Goal: Task Accomplishment & Management: Manage account settings

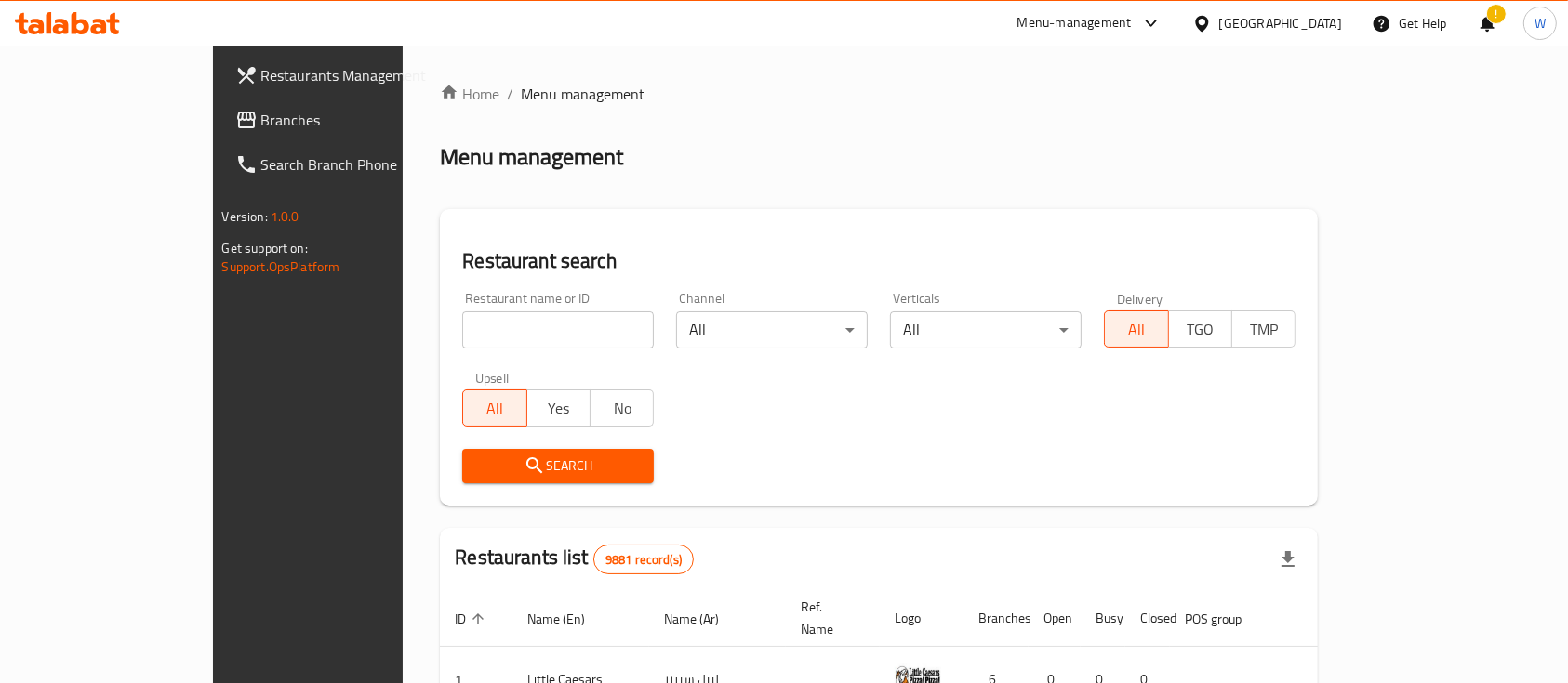
click at [1132, 23] on div "Menu-management" at bounding box center [1074, 23] width 114 height 23
click at [1060, 138] on div "Agent Campaigns Center" at bounding box center [1053, 125] width 170 height 43
type input "Sray Albait"
click button "Search" at bounding box center [558, 466] width 191 height 35
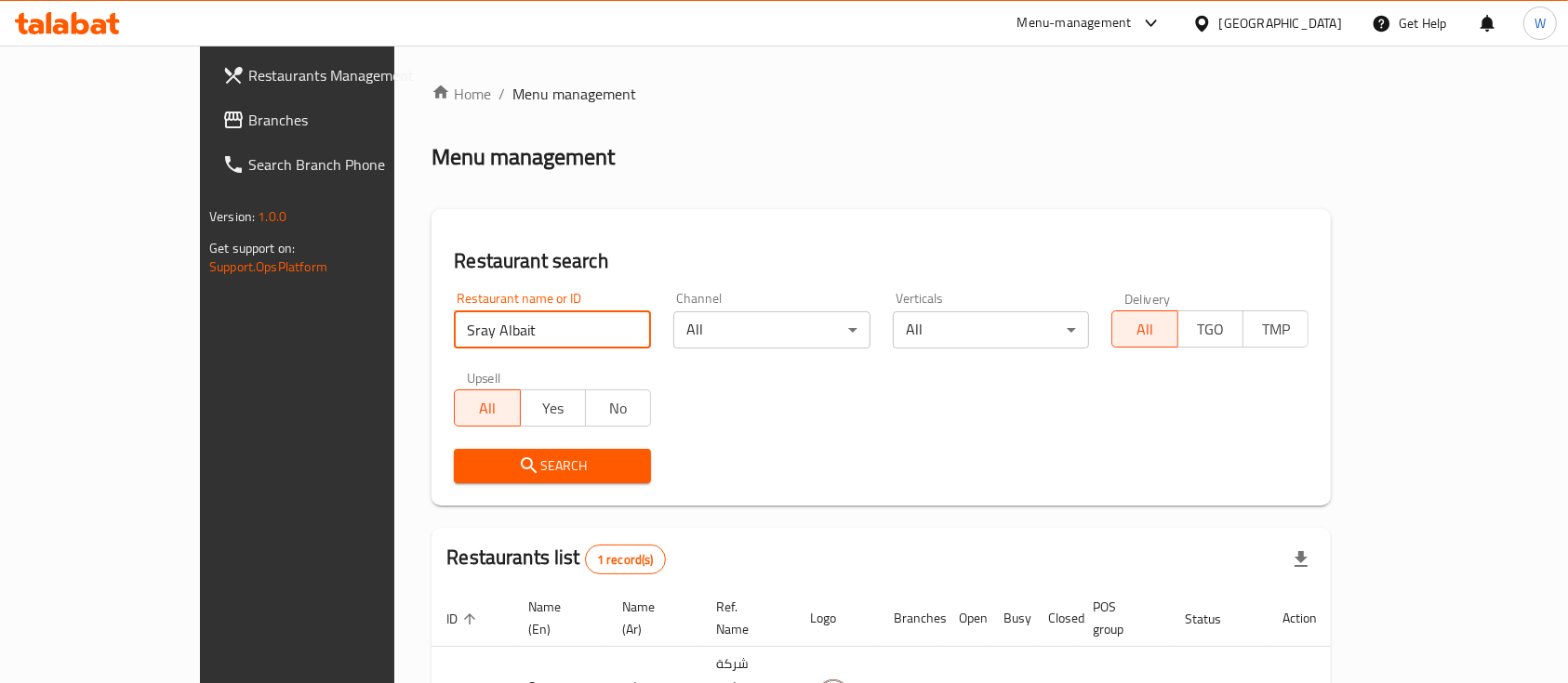
scroll to position [109, 0]
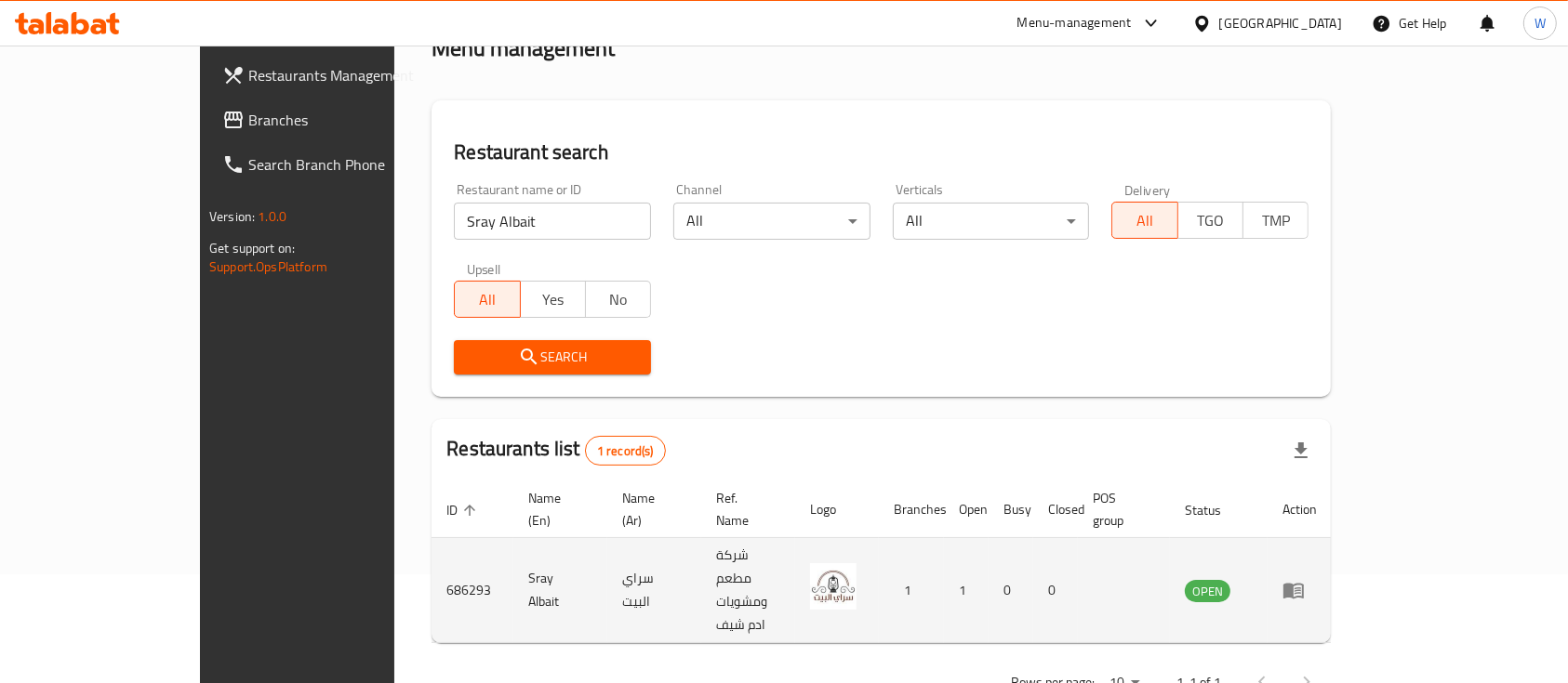
click at [432, 547] on td "686293" at bounding box center [472, 591] width 82 height 105
copy td "686293"
click at [1305, 579] on icon "enhanced table" at bounding box center [1294, 590] width 23 height 23
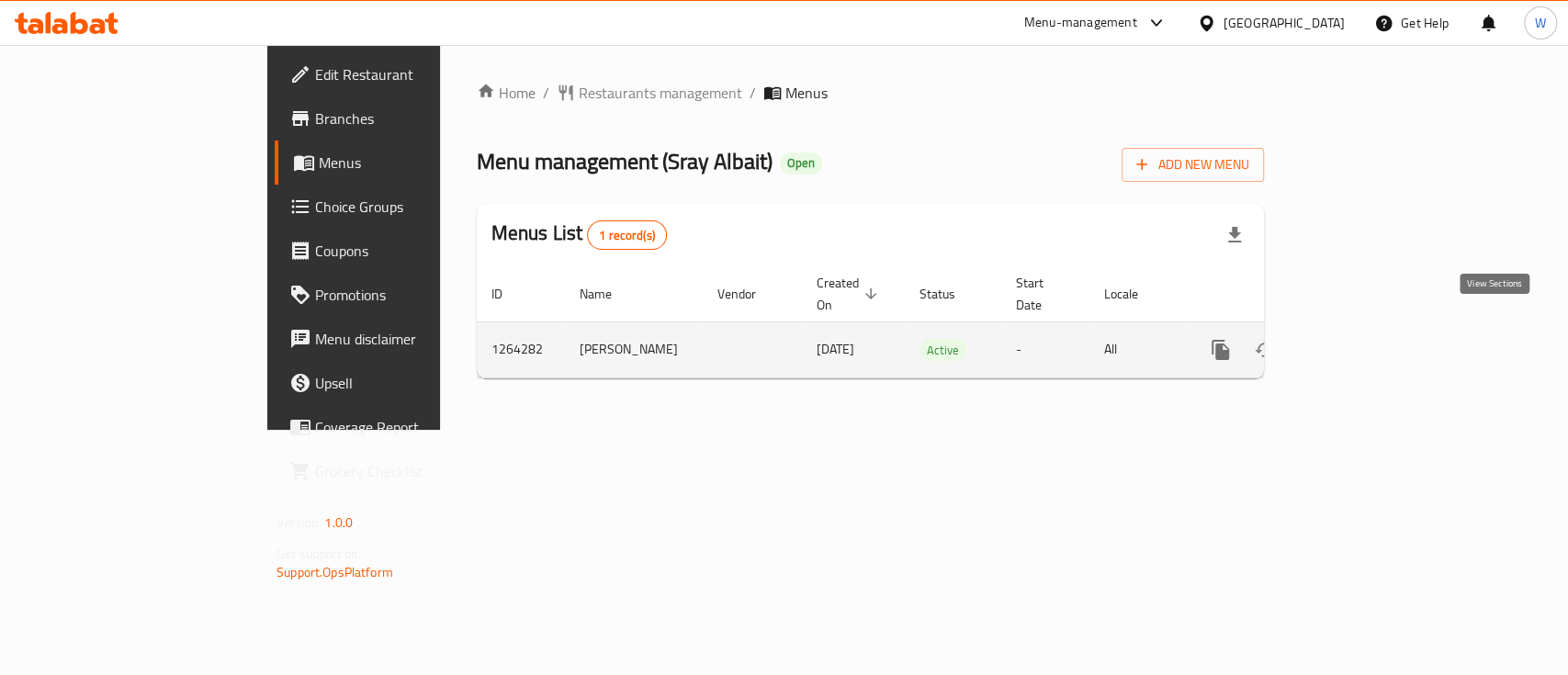
click at [1362, 341] on icon "enhanced table" at bounding box center [1353, 349] width 17 height 17
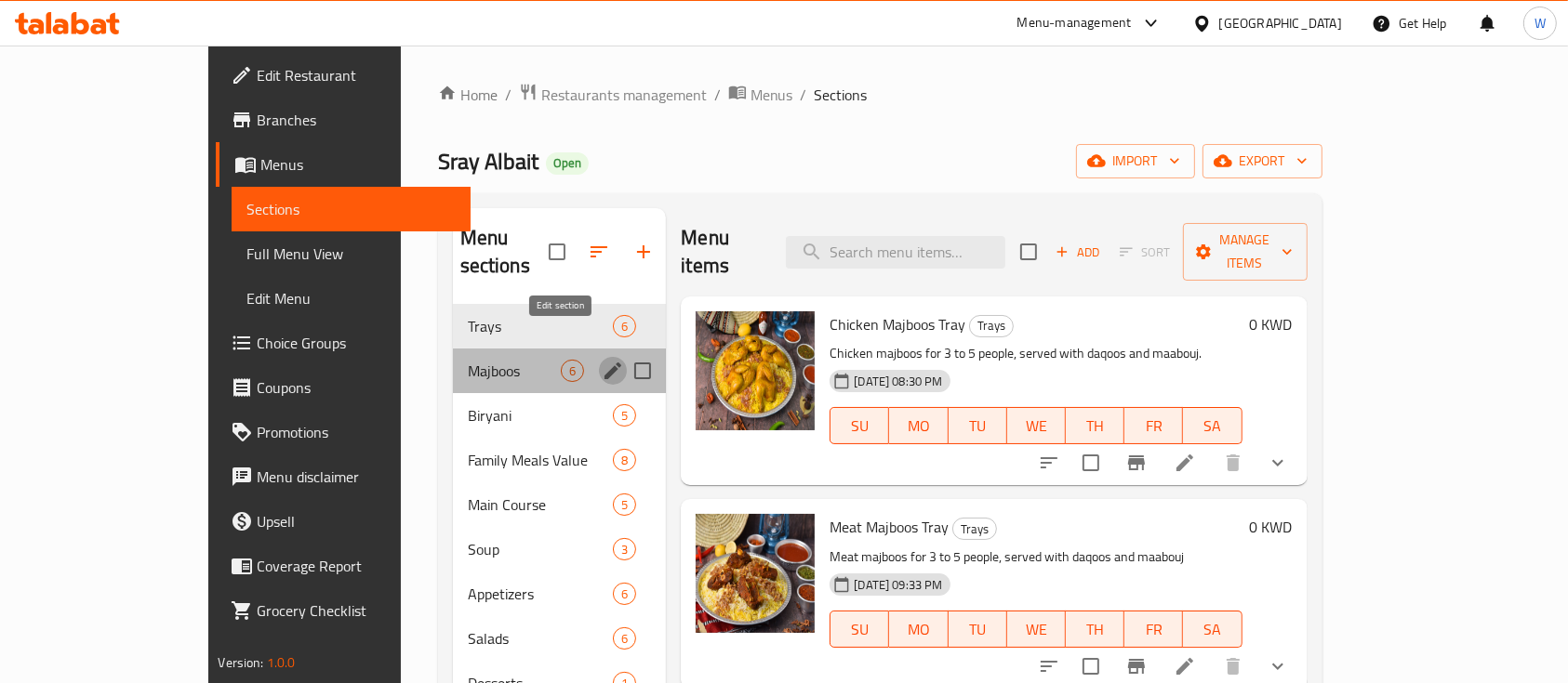
click at [604, 362] on icon "edit" at bounding box center [612, 370] width 17 height 17
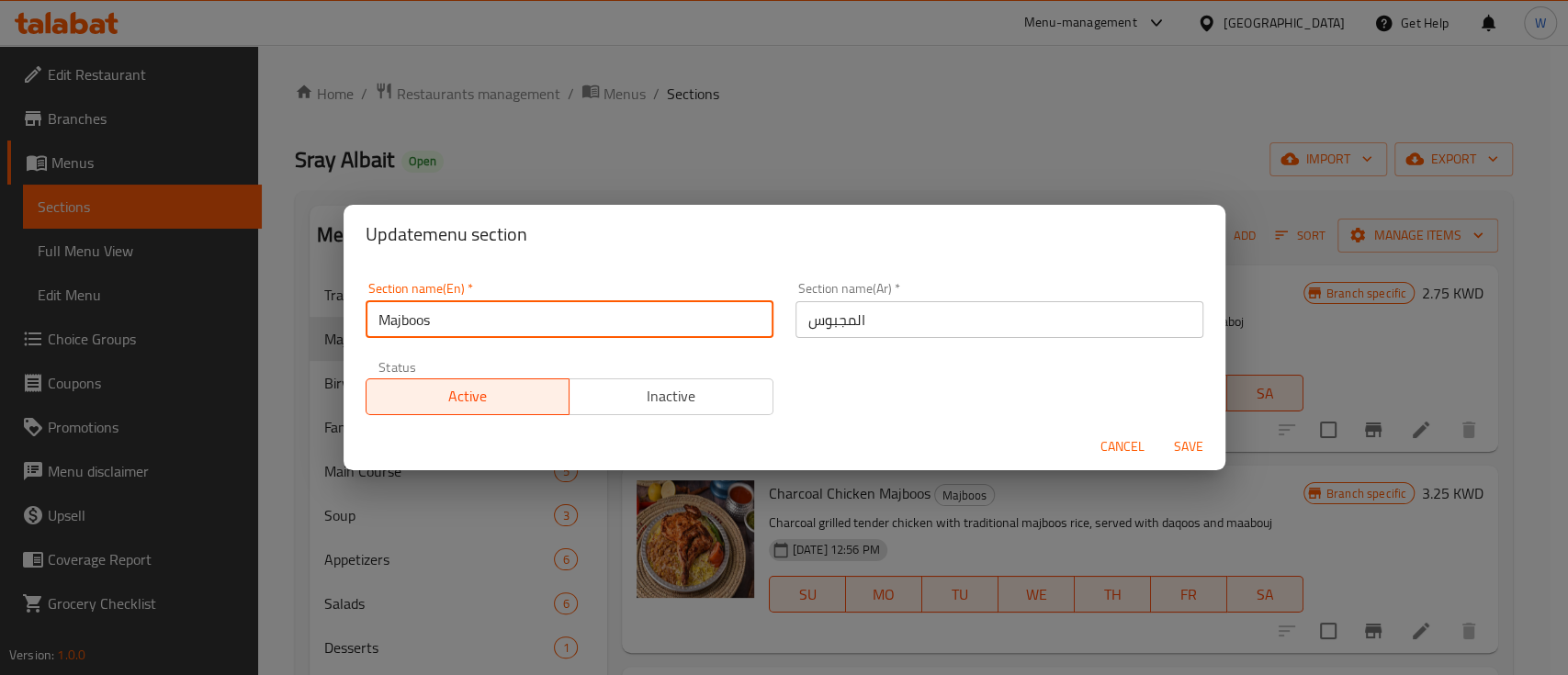
drag, startPoint x: 470, startPoint y: 320, endPoint x: 325, endPoint y: 326, distance: 145.1
click at [328, 326] on div "Update menu section Section name(En)   * Majboos Section name(En) * Section nam…" at bounding box center [784, 338] width 1568 height 675
click at [1125, 450] on span "Cancel" at bounding box center [1122, 446] width 44 height 22
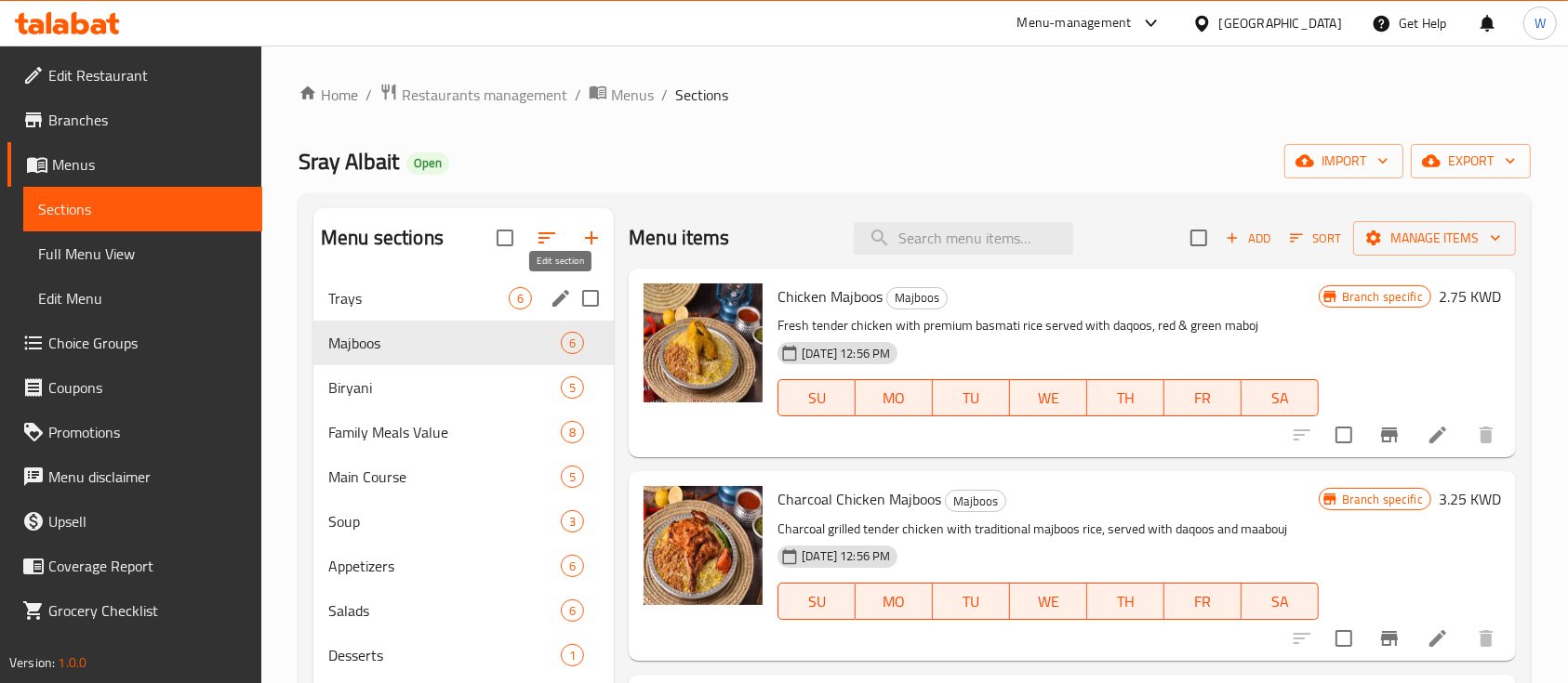
click at [562, 298] on icon "edit" at bounding box center [561, 298] width 17 height 17
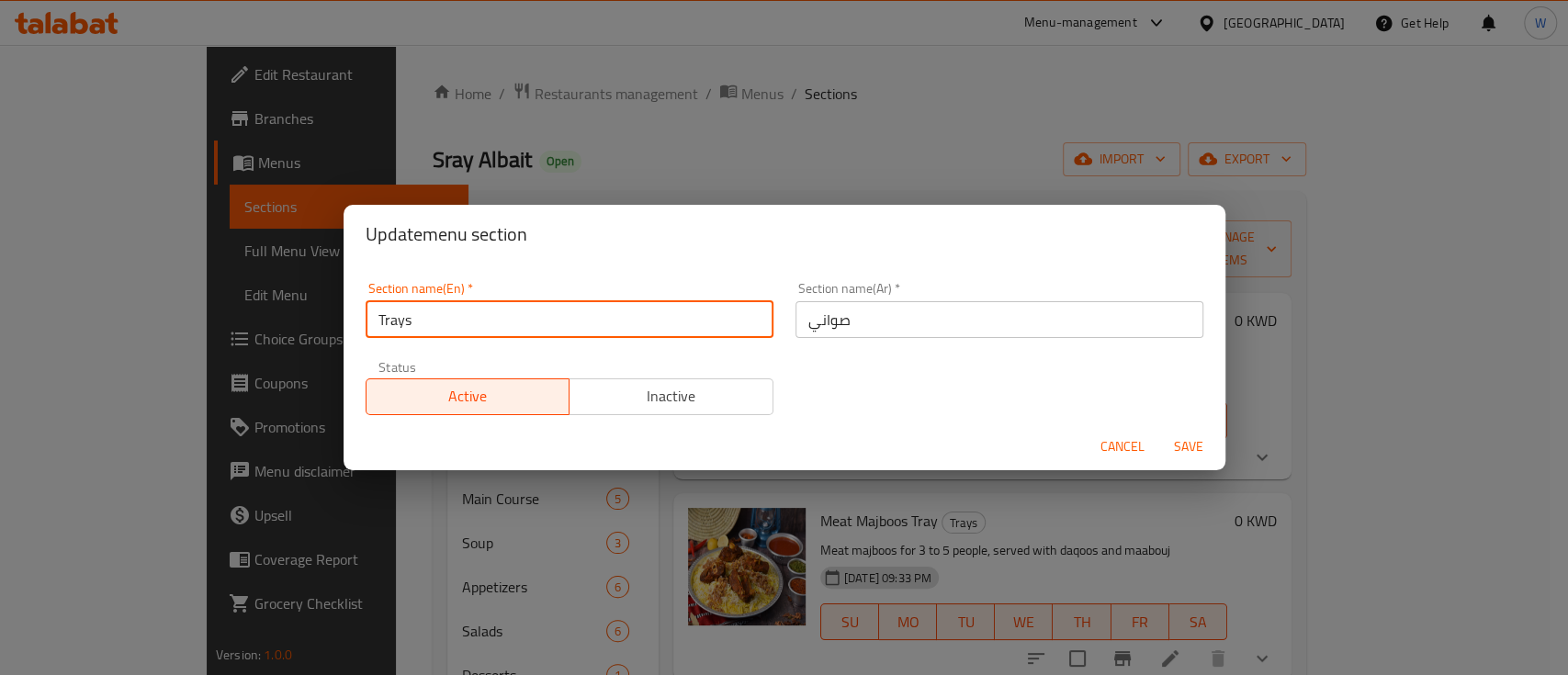
drag, startPoint x: 435, startPoint y: 320, endPoint x: 316, endPoint y: 325, distance: 119.1
click at [318, 325] on div "Update menu section Section name(En)   * Trays Section name(En) * Section name(…" at bounding box center [784, 338] width 1568 height 675
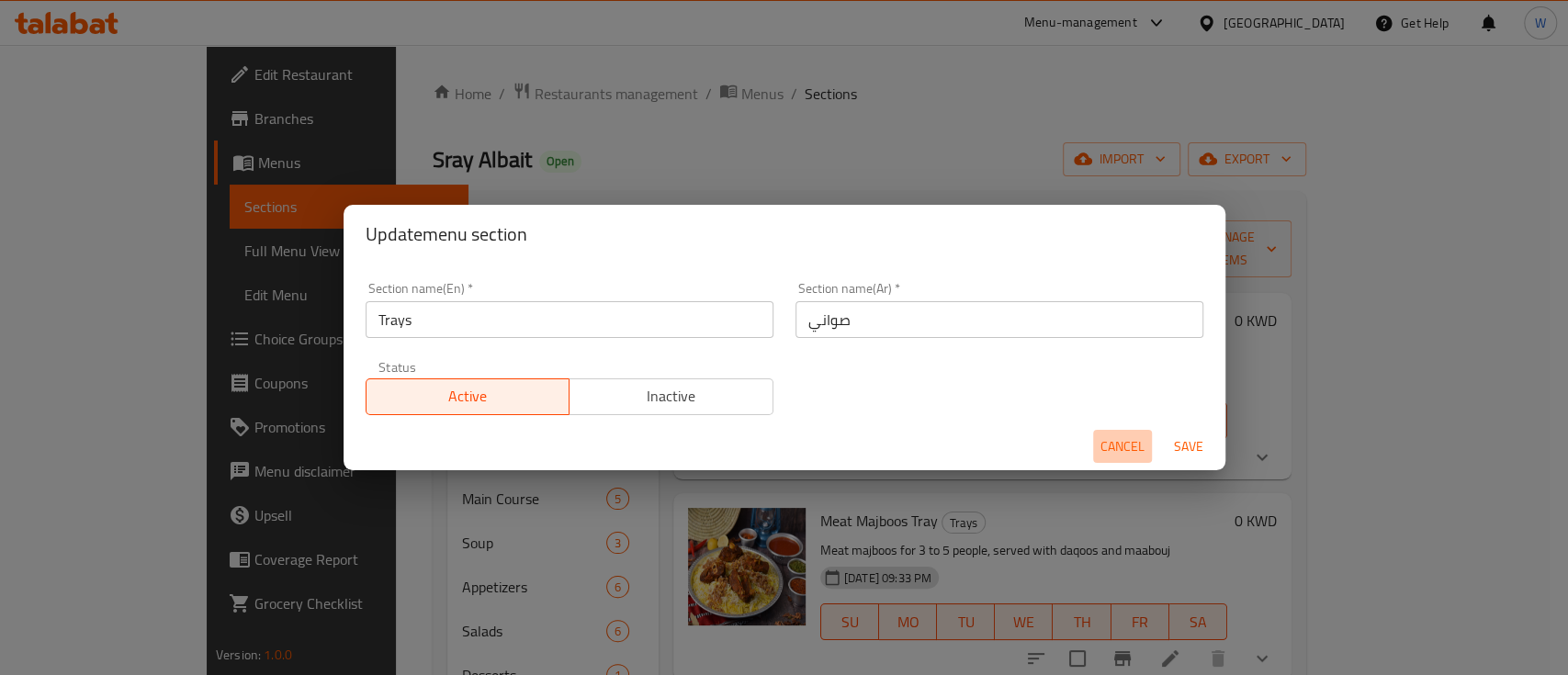
click at [1136, 447] on span "Cancel" at bounding box center [1122, 446] width 44 height 22
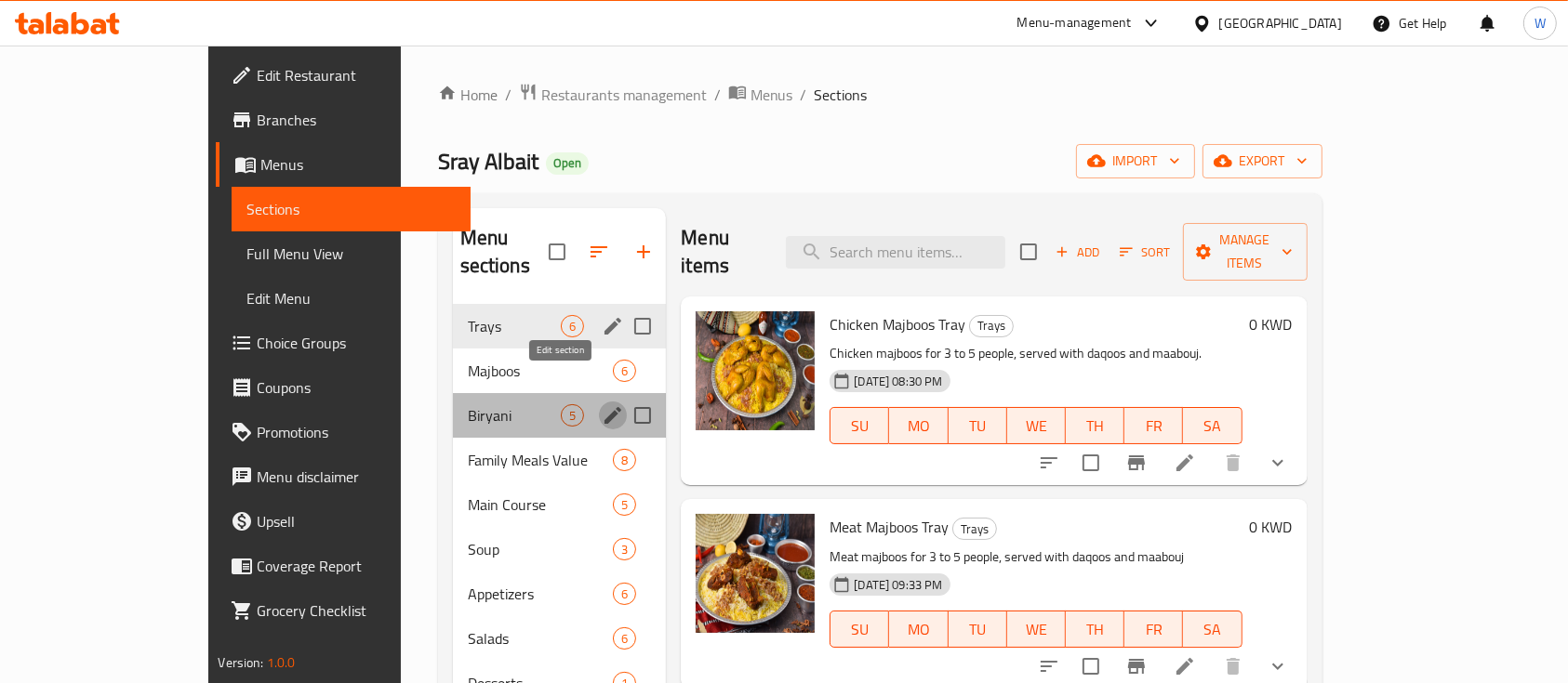
click at [604, 407] on icon "edit" at bounding box center [612, 415] width 17 height 17
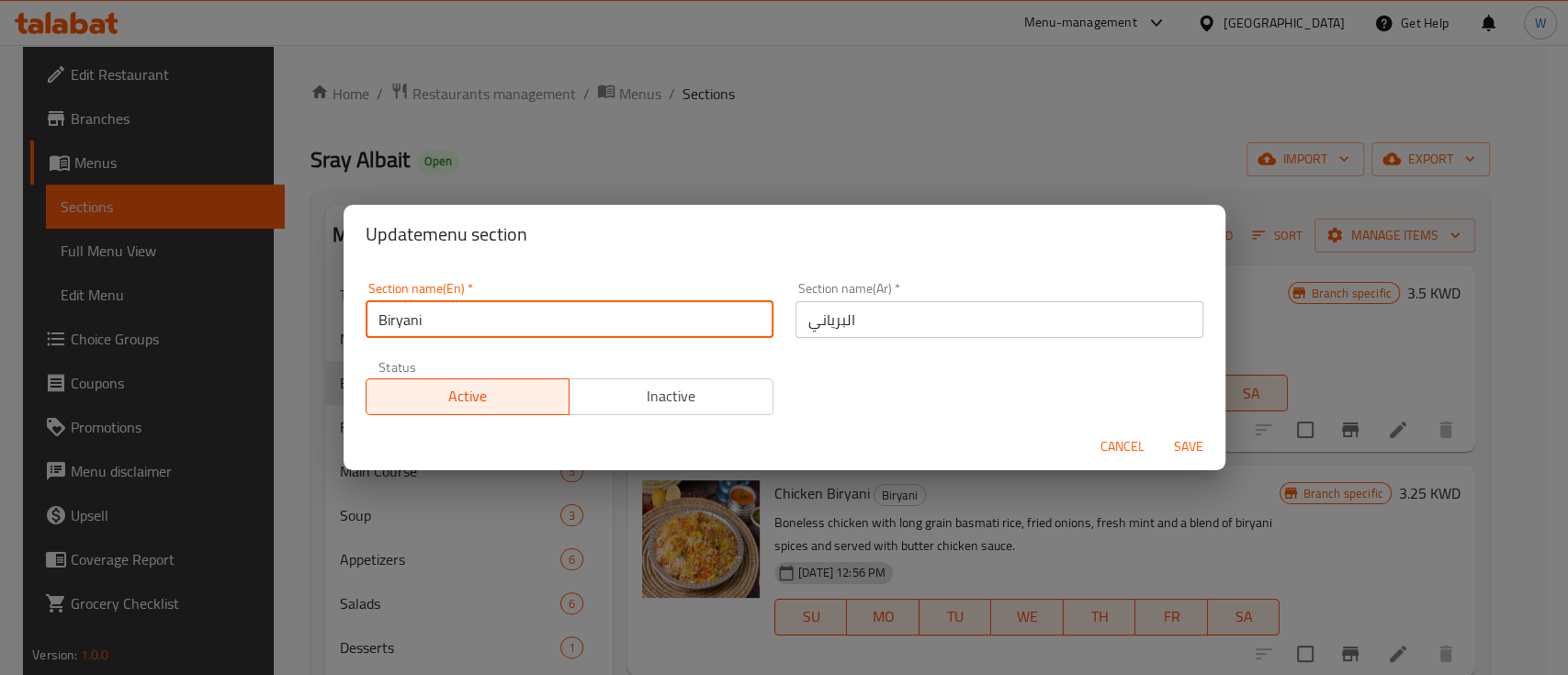
drag, startPoint x: 490, startPoint y: 321, endPoint x: 330, endPoint y: 329, distance: 160.2
click at [330, 329] on div "Update menu section Section name(En)   * Biryani Section name(En) * Section nam…" at bounding box center [784, 338] width 1568 height 675
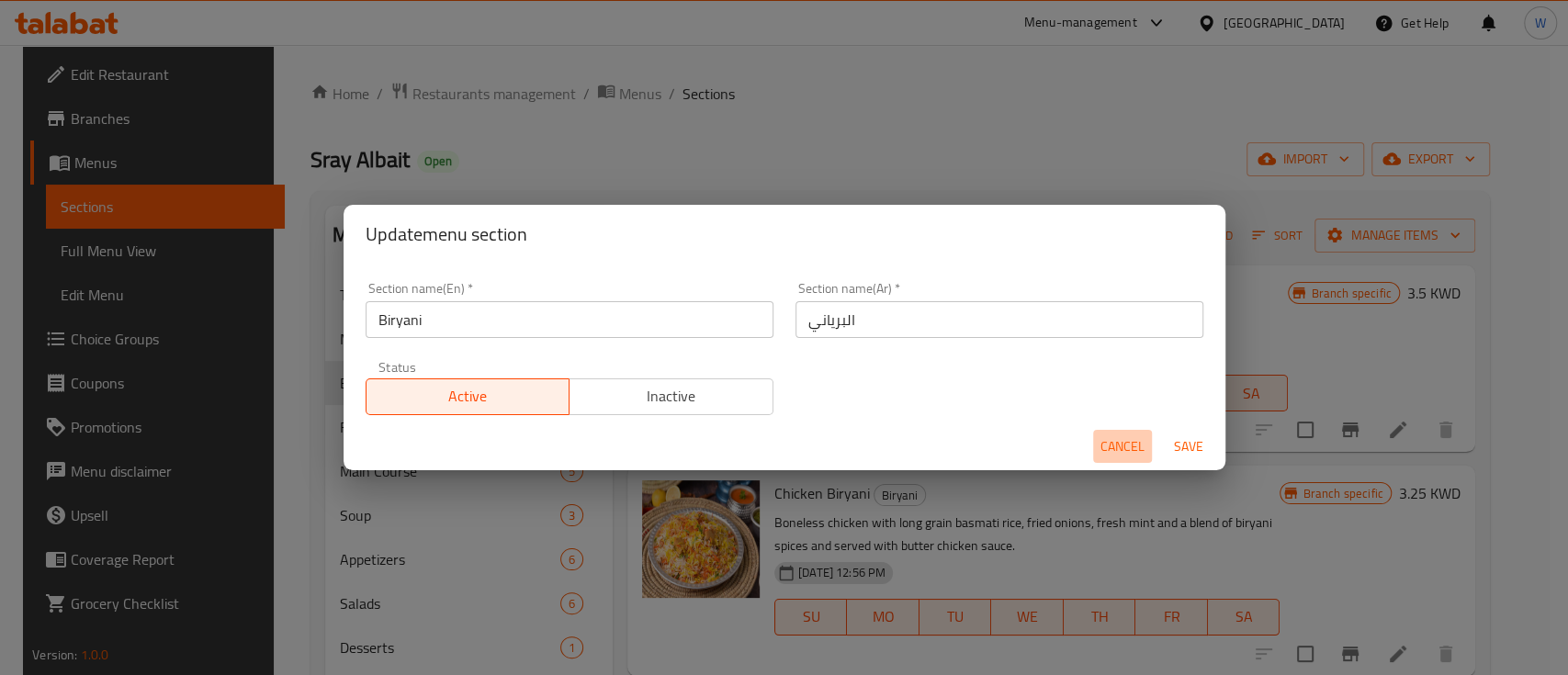
click at [1121, 441] on span "Cancel" at bounding box center [1122, 446] width 44 height 22
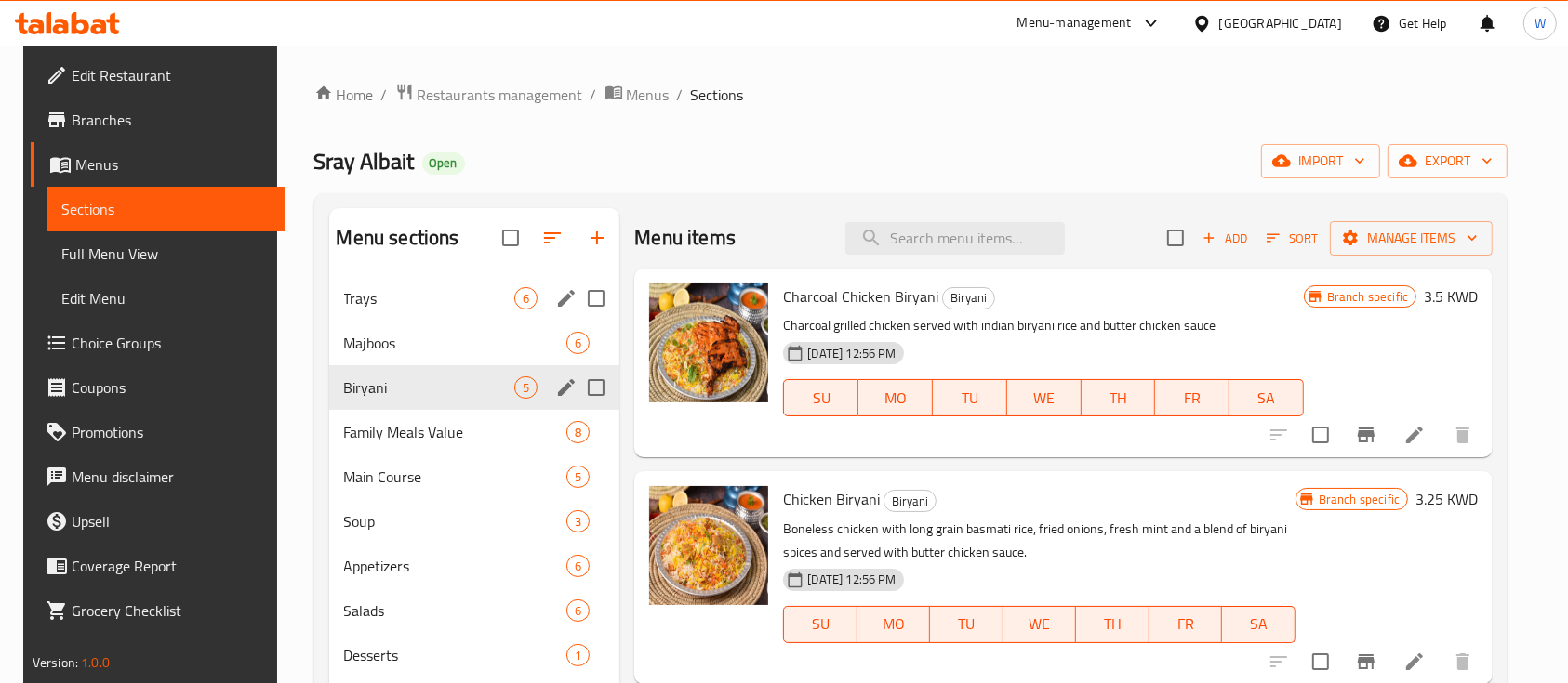
click at [1025, 91] on ol "Home / Restaurants management / Menus / Sections" at bounding box center [911, 95] width 1195 height 24
click at [526, 88] on span "Restaurants management" at bounding box center [500, 95] width 165 height 23
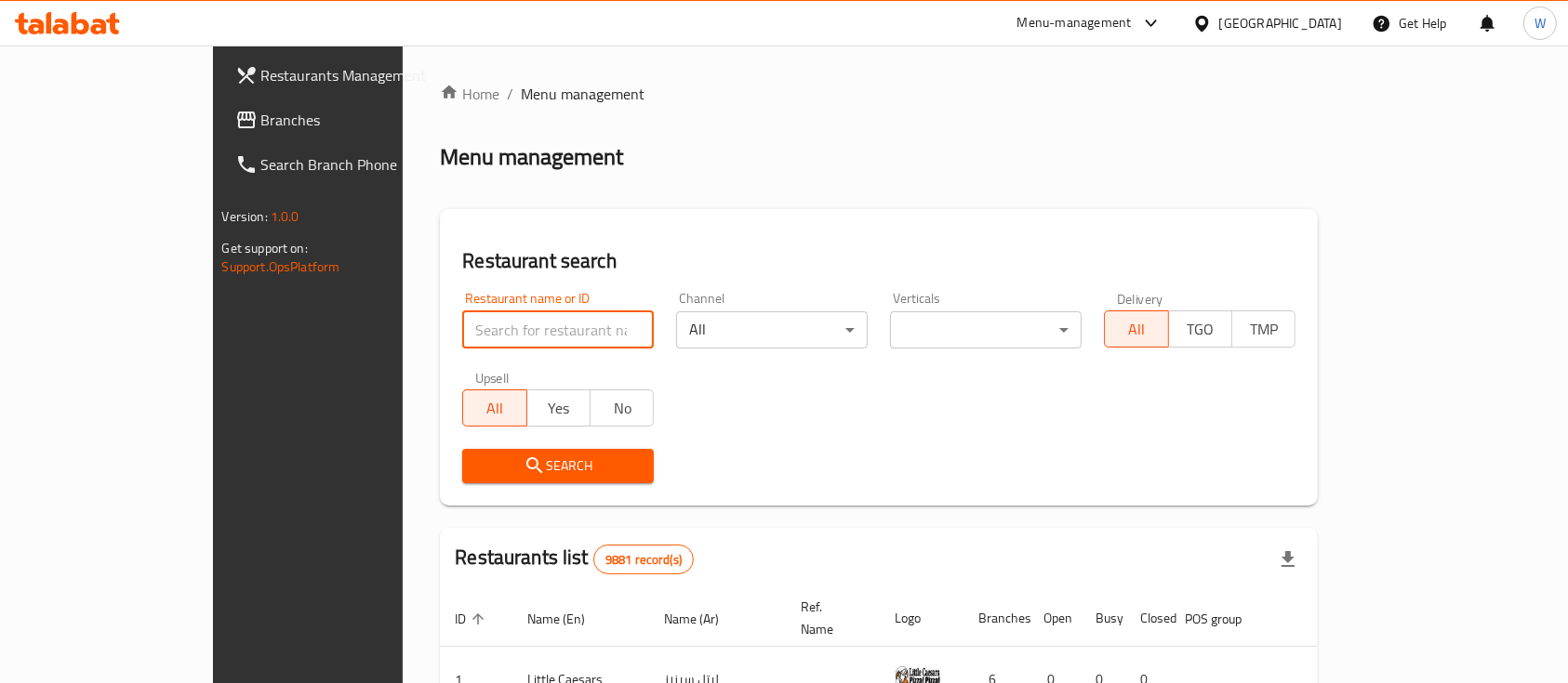
click at [531, 328] on input "search" at bounding box center [558, 331] width 191 height 38
type input "snacky"
drag, startPoint x: 498, startPoint y: 482, endPoint x: 495, endPoint y: 472, distance: 10.4
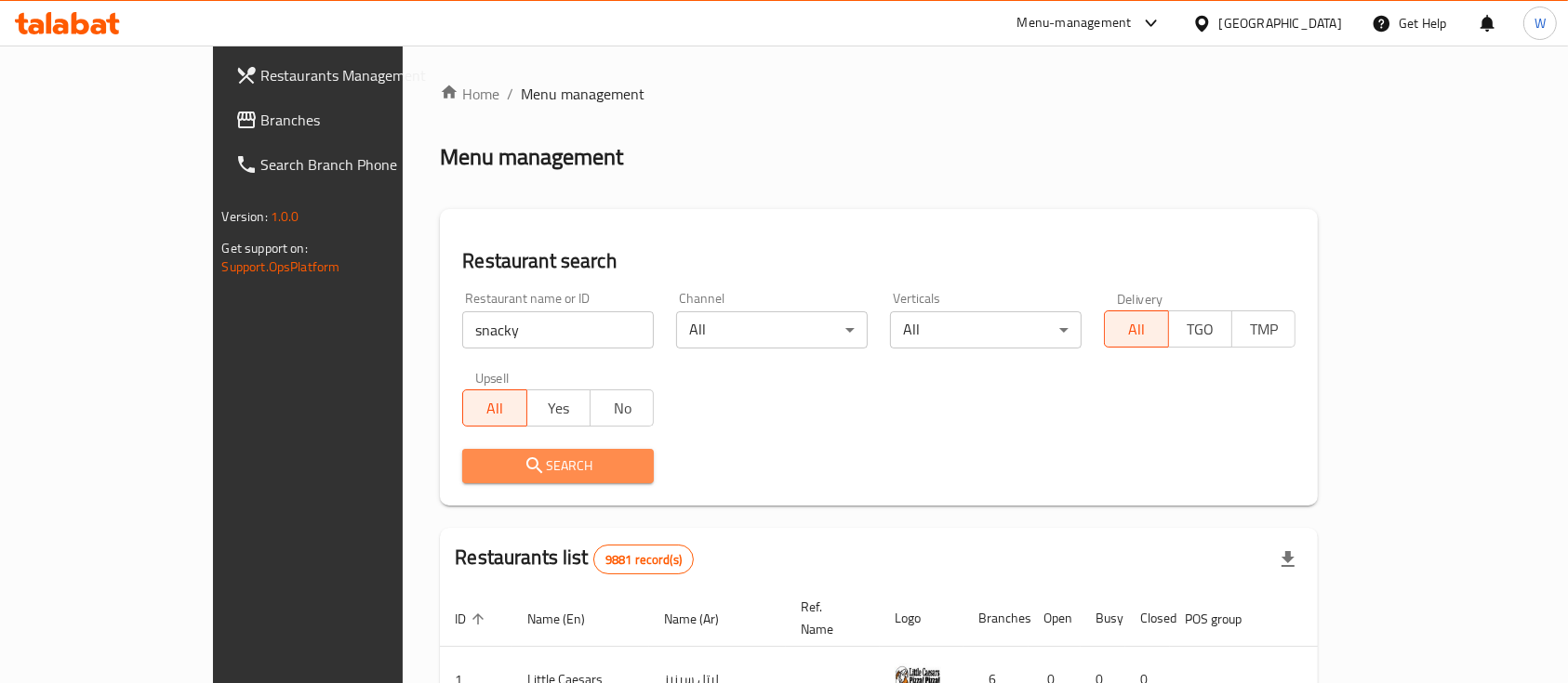
click at [495, 472] on span "Search" at bounding box center [558, 465] width 161 height 23
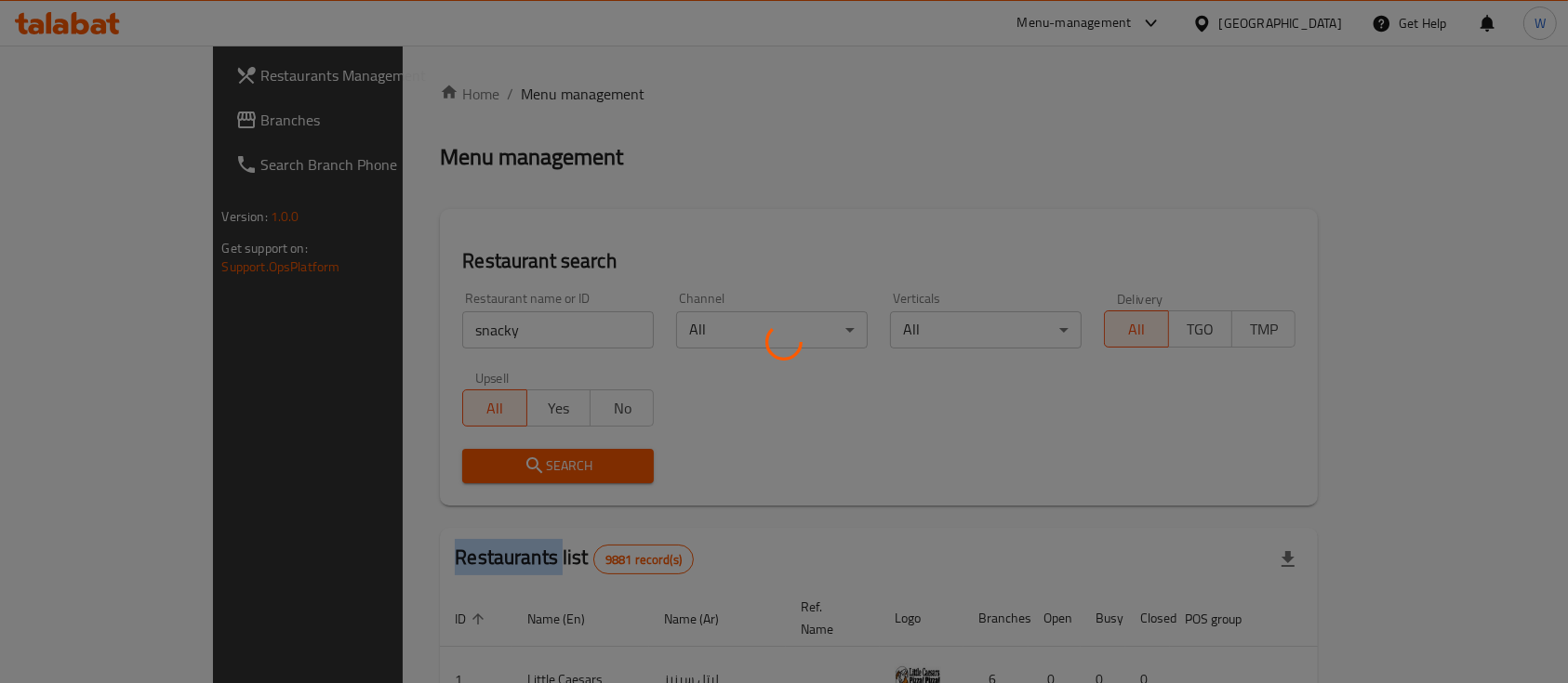
click at [495, 472] on div at bounding box center [784, 342] width 1568 height 683
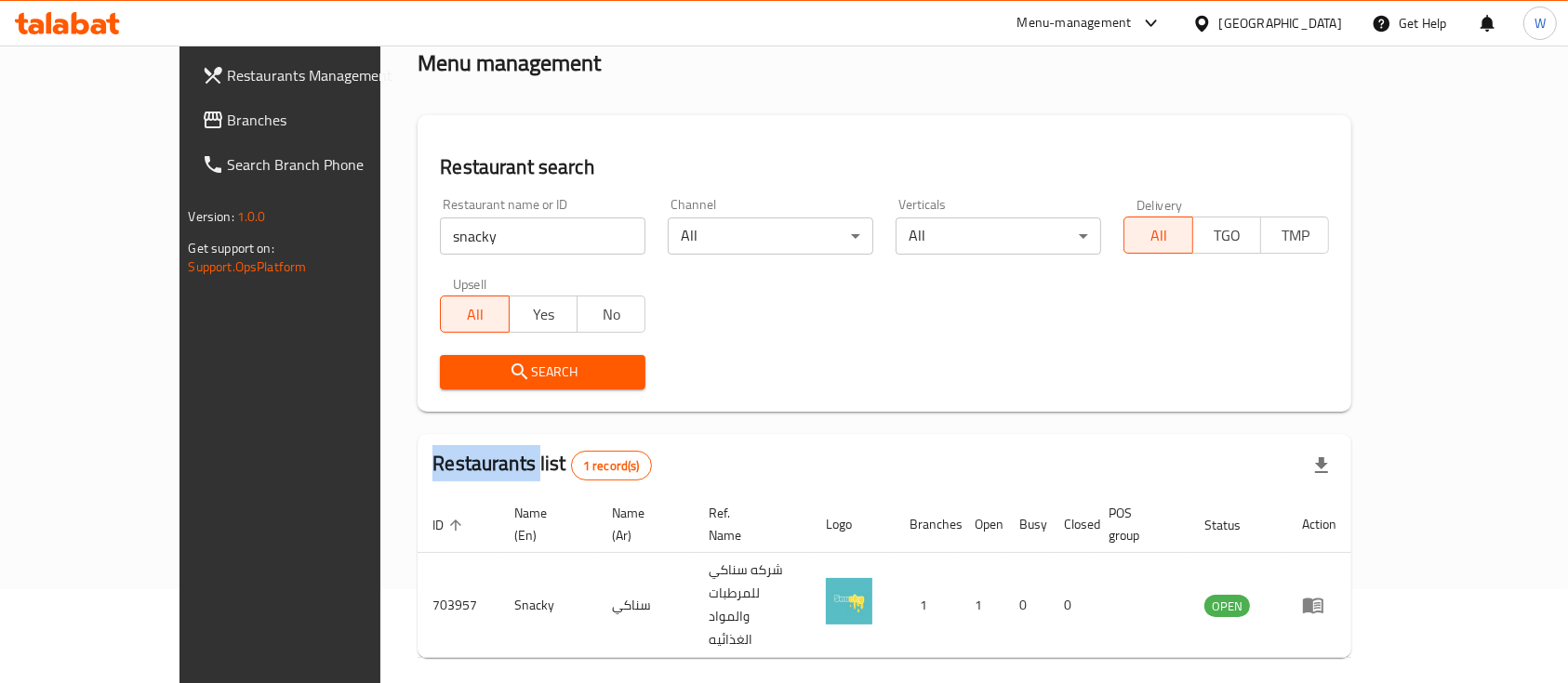
scroll to position [109, 0]
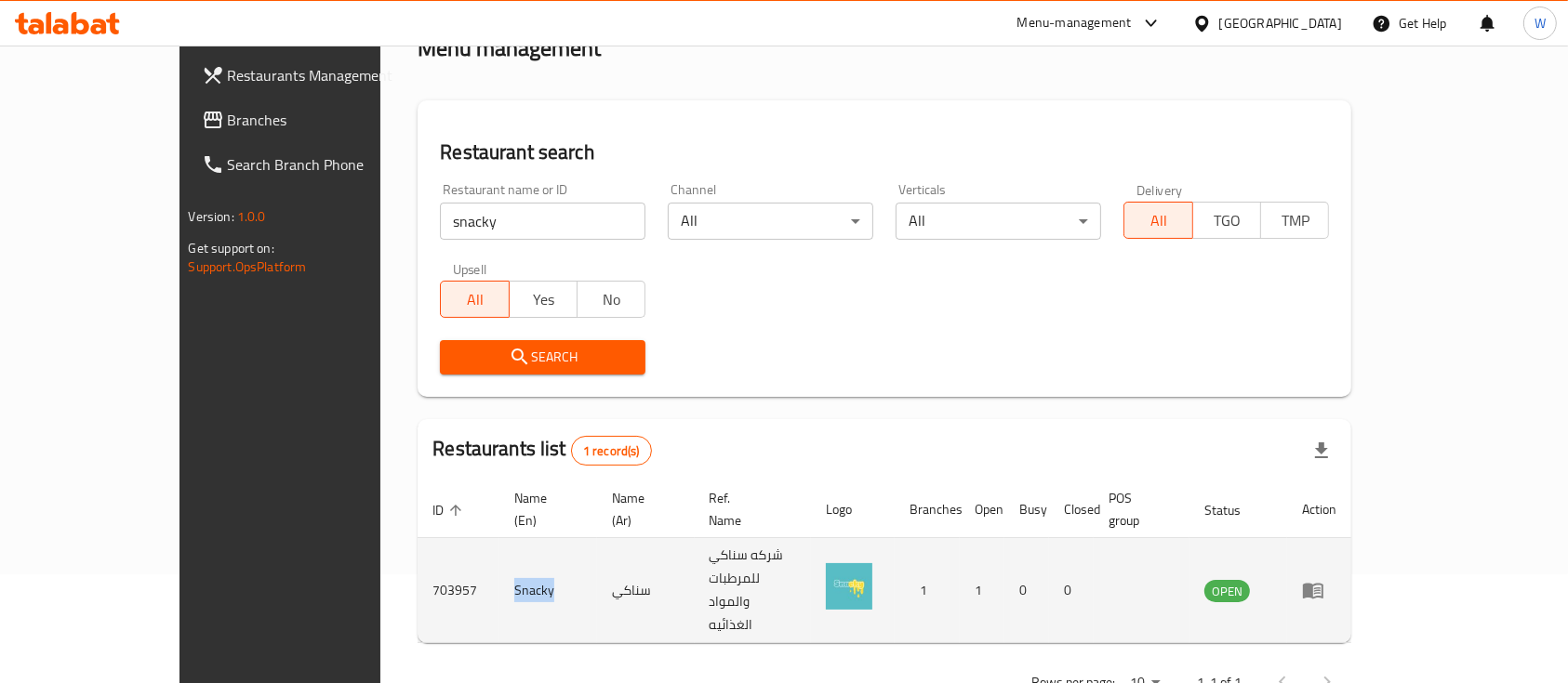
drag, startPoint x: 394, startPoint y: 552, endPoint x: 454, endPoint y: 545, distance: 60.4
click at [499, 545] on td "Snacky" at bounding box center [548, 591] width 98 height 105
copy td "Snacky"
drag, startPoint x: 312, startPoint y: 546, endPoint x: 366, endPoint y: 549, distance: 54.1
click at [418, 549] on td "703957" at bounding box center [459, 591] width 82 height 105
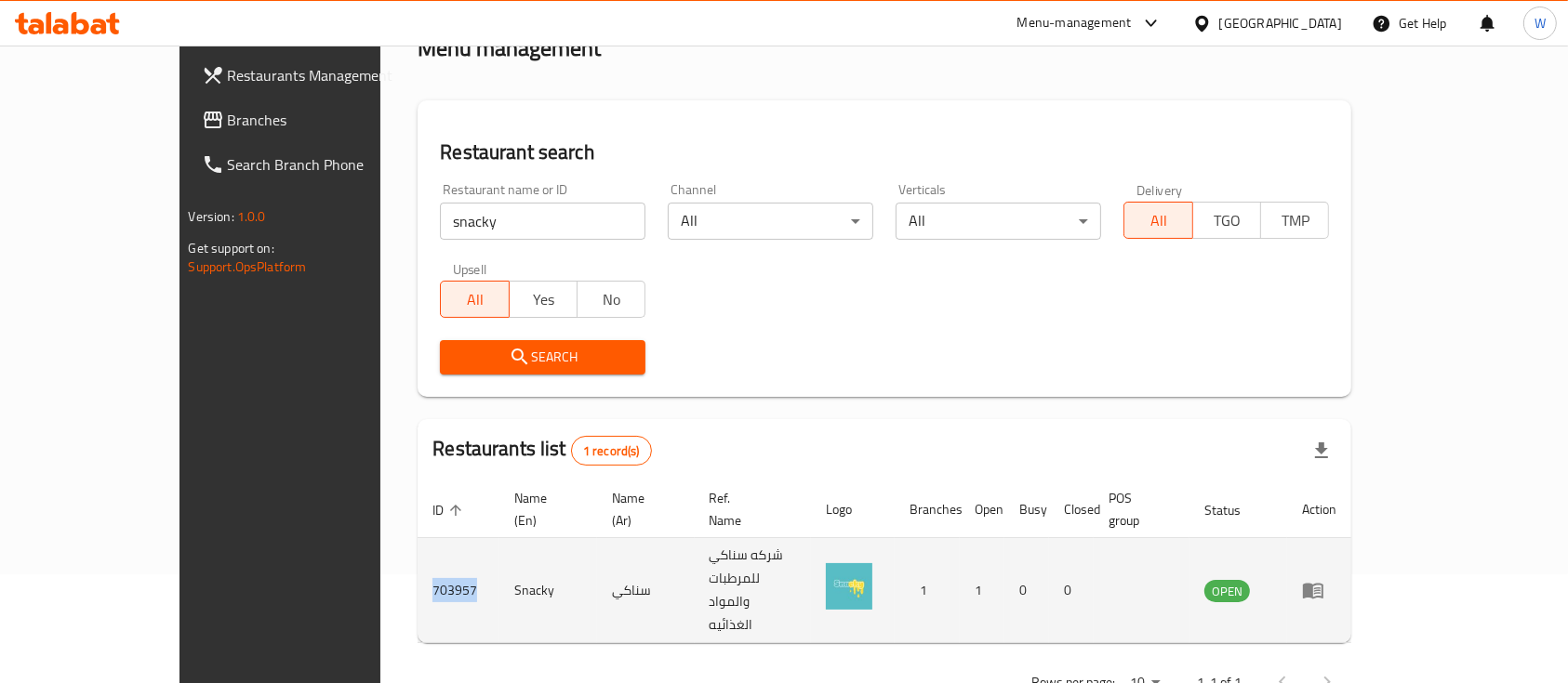
copy td "703957"
